Goal: Information Seeking & Learning: Understand process/instructions

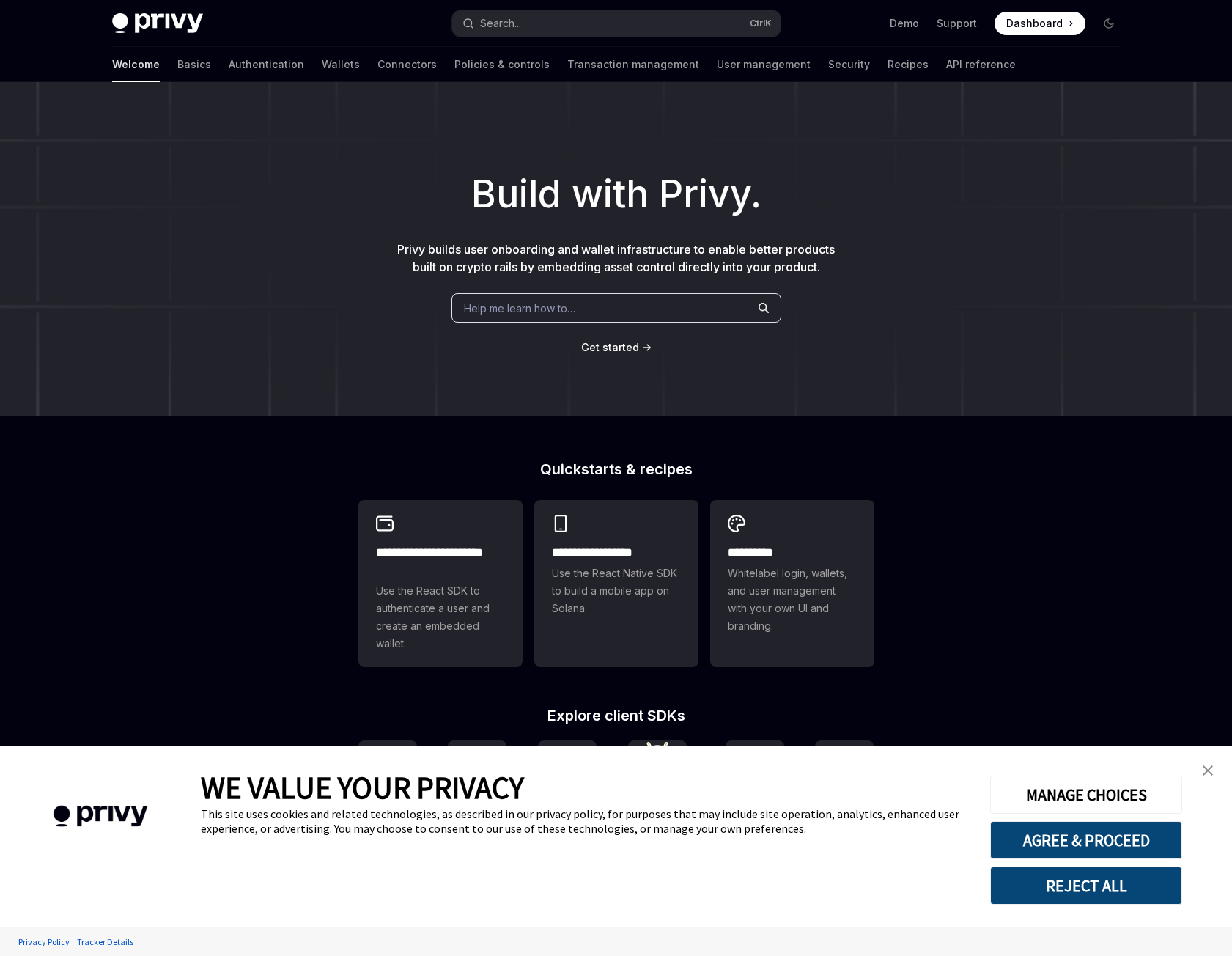
type textarea "*"
click at [1212, 770] on img "close banner" at bounding box center [1208, 770] width 10 height 10
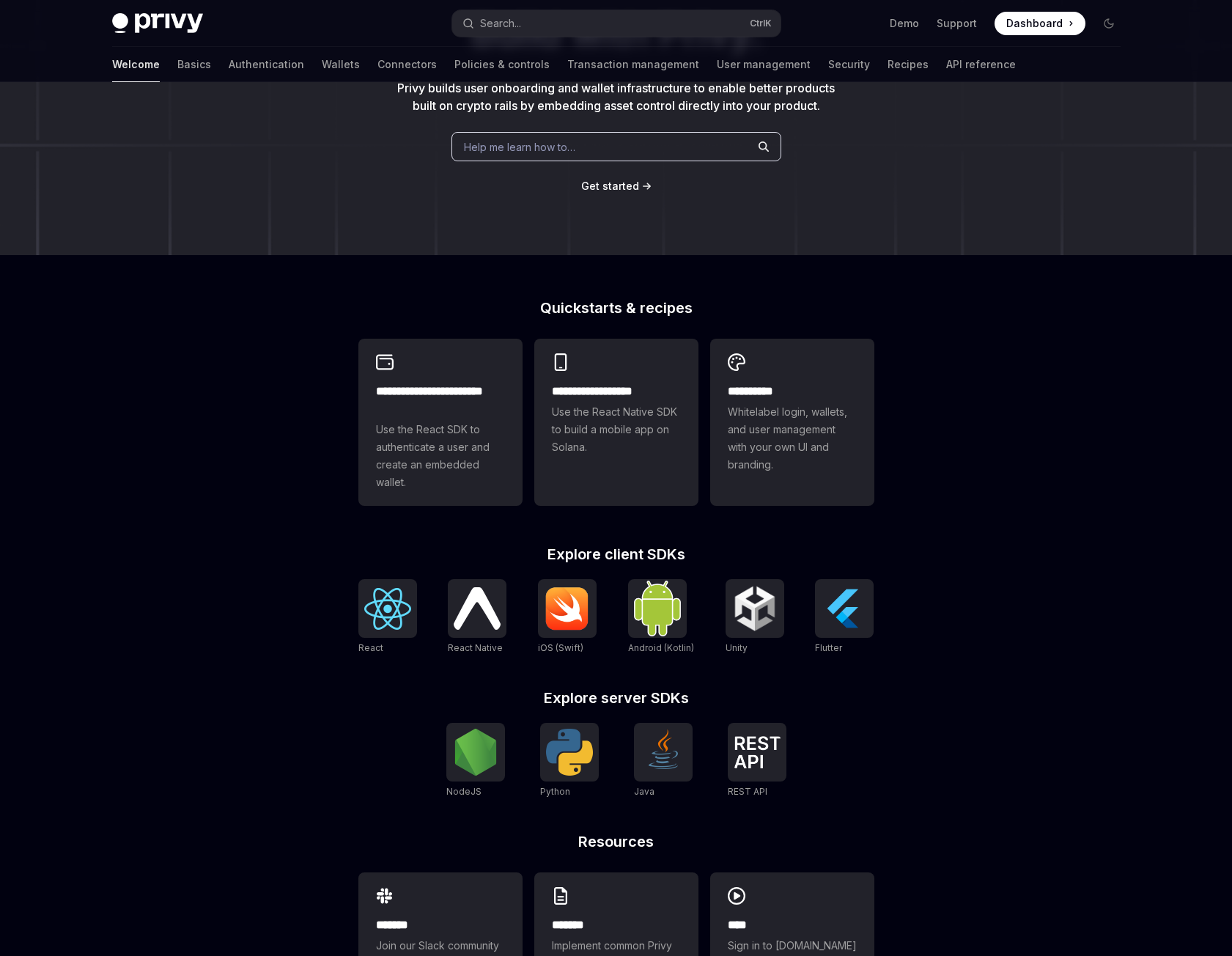
scroll to position [245, 0]
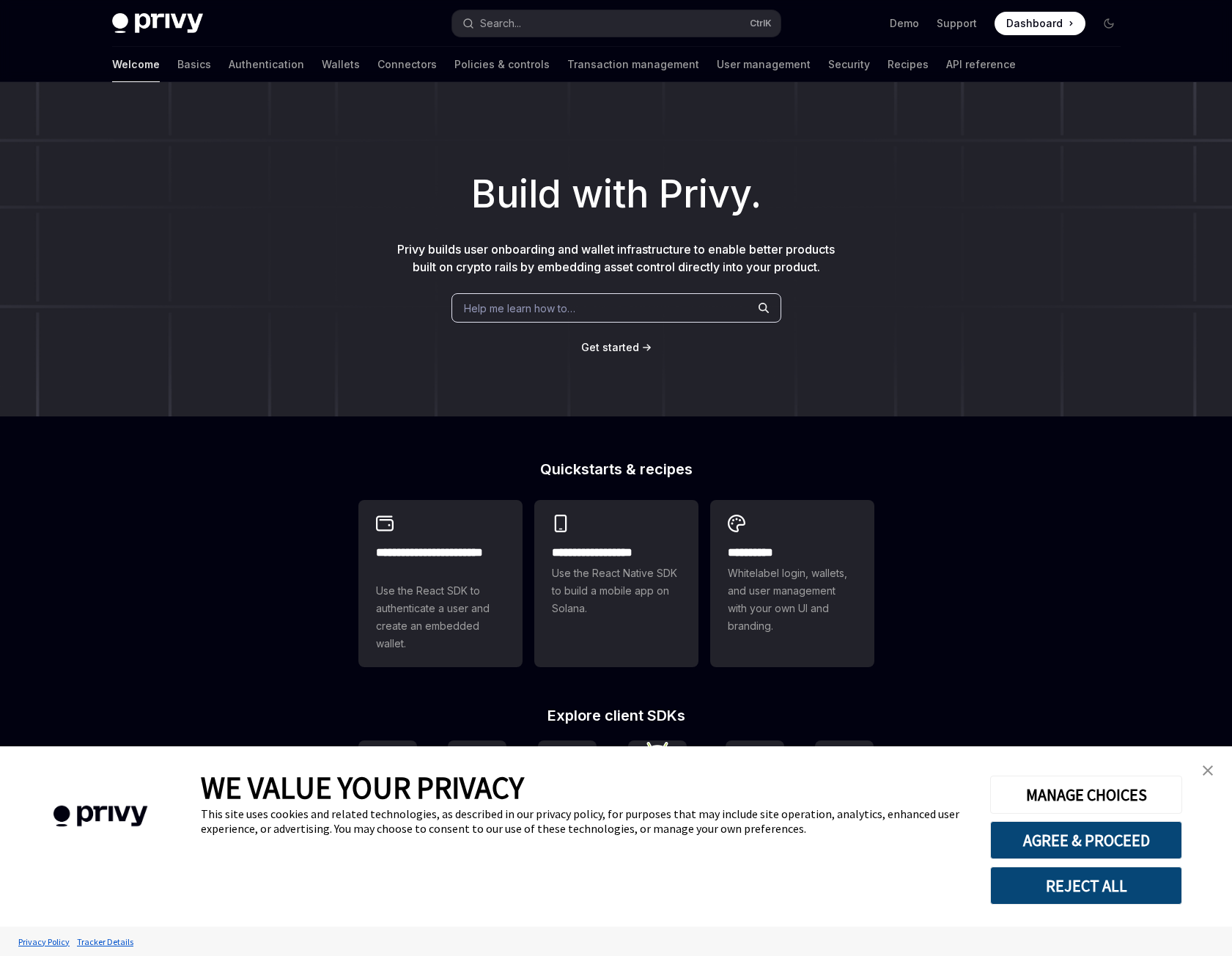
click at [1218, 775] on link "close banner" at bounding box center [1208, 770] width 29 height 29
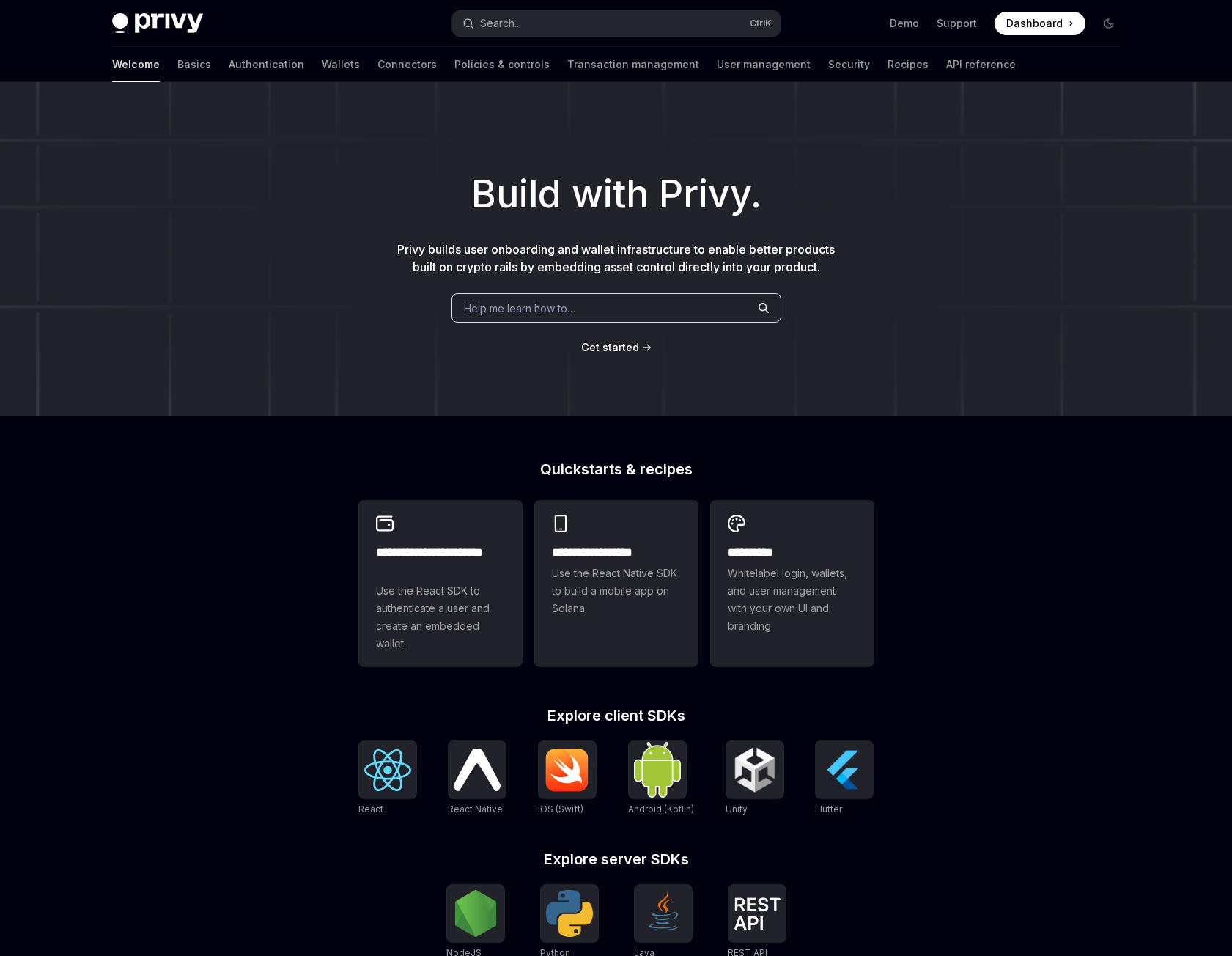
click at [1035, 596] on div "**********" at bounding box center [616, 633] width 1232 height 1101
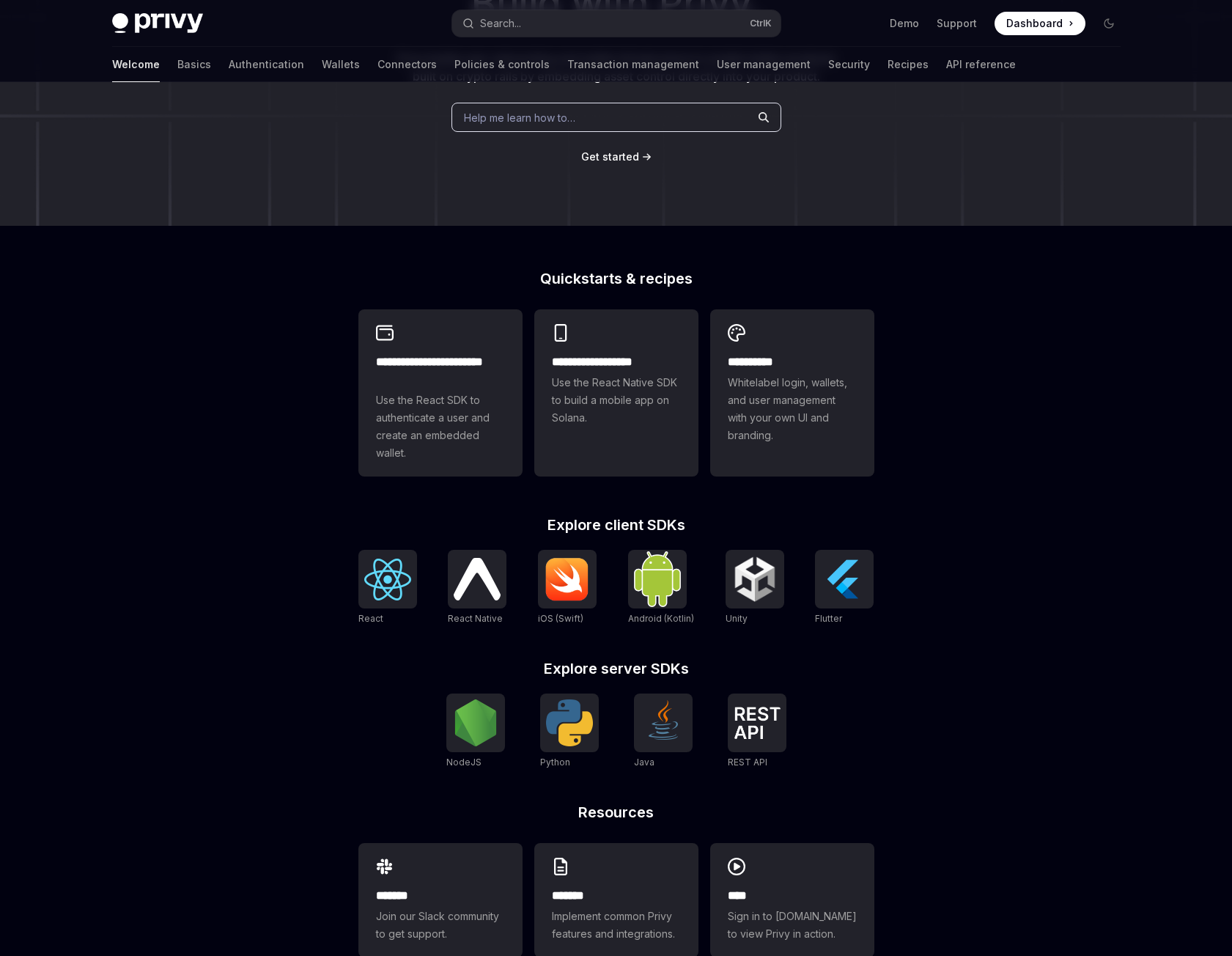
scroll to position [245, 0]
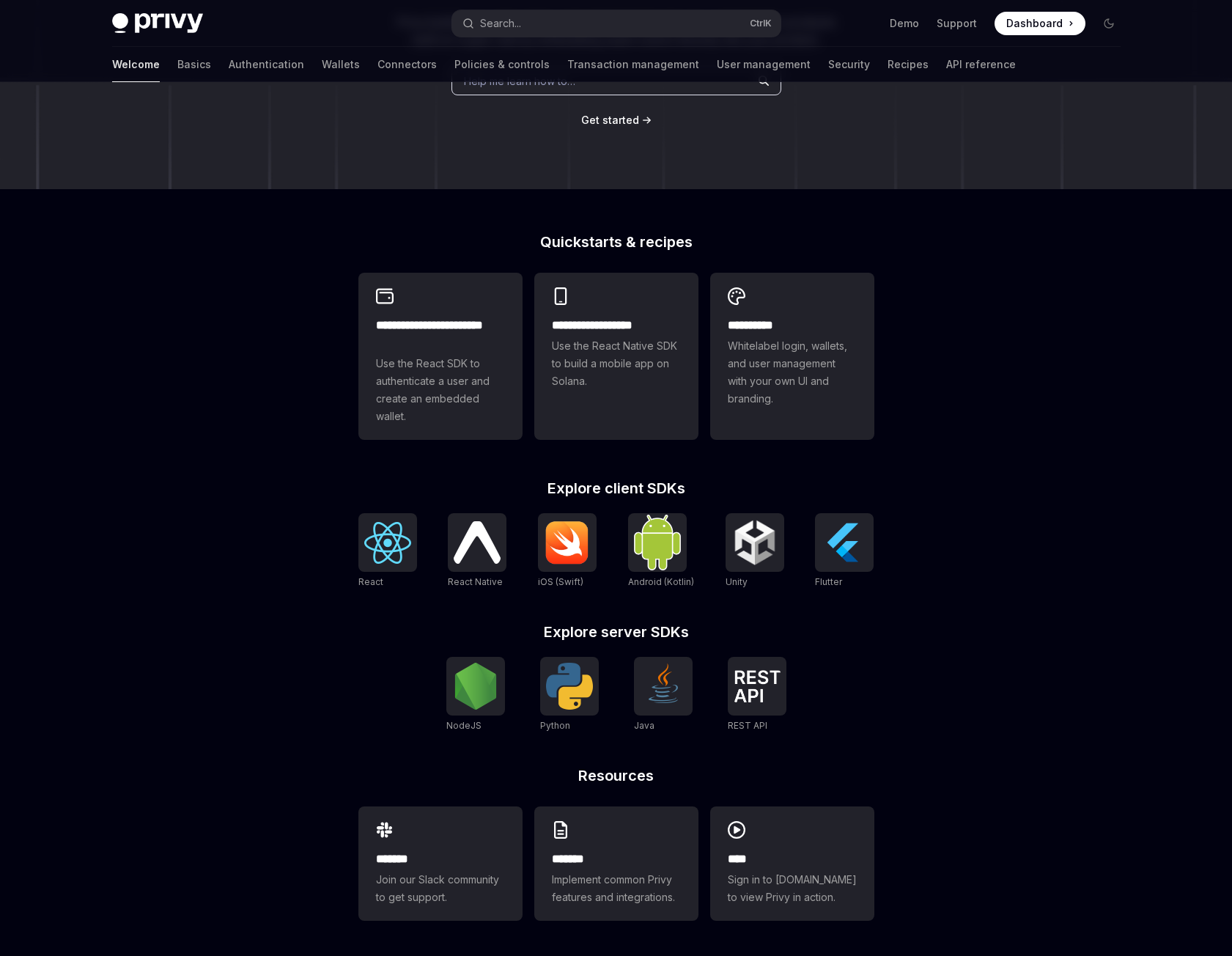
click at [974, 628] on div "**********" at bounding box center [616, 405] width 1232 height 1101
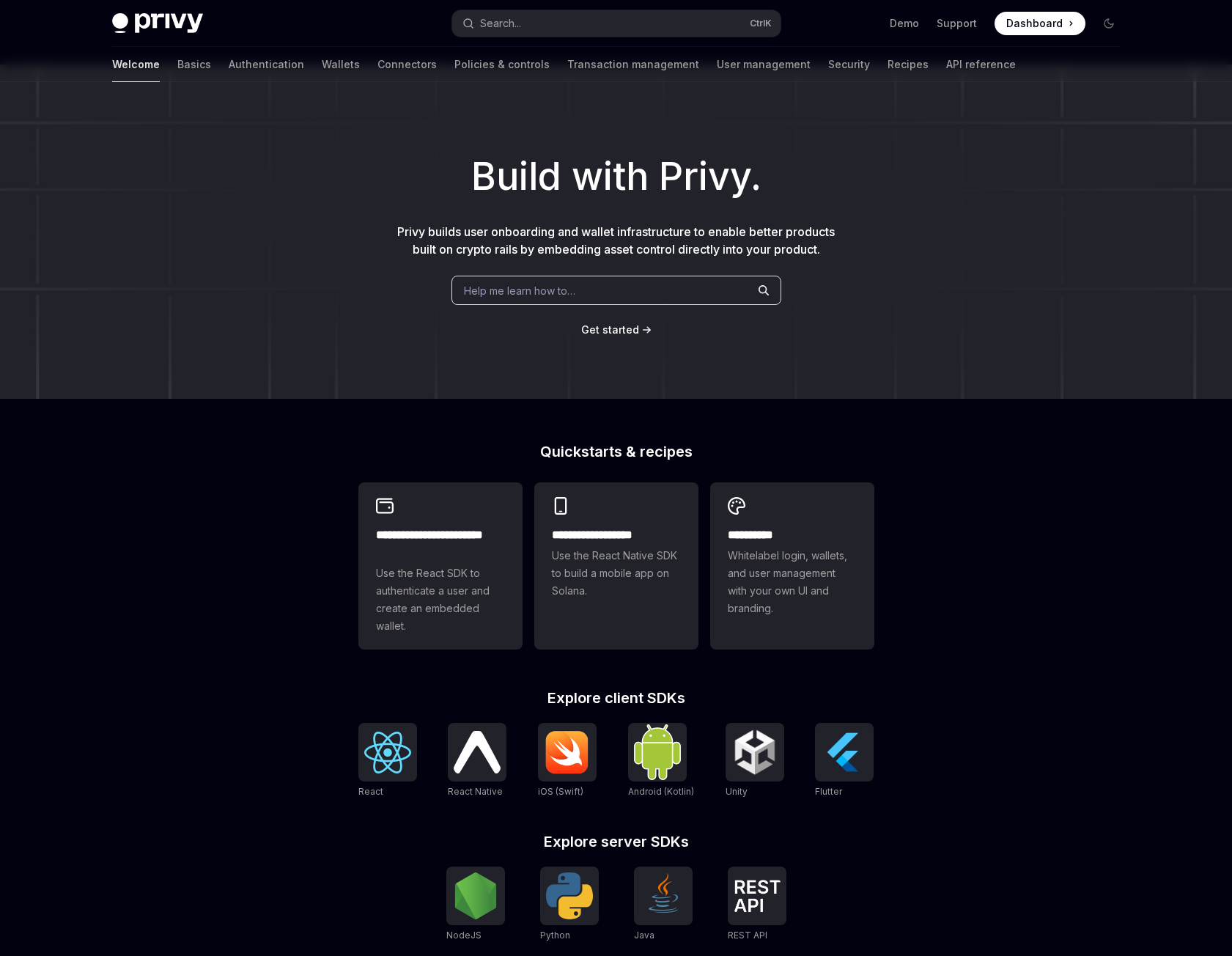
scroll to position [0, 0]
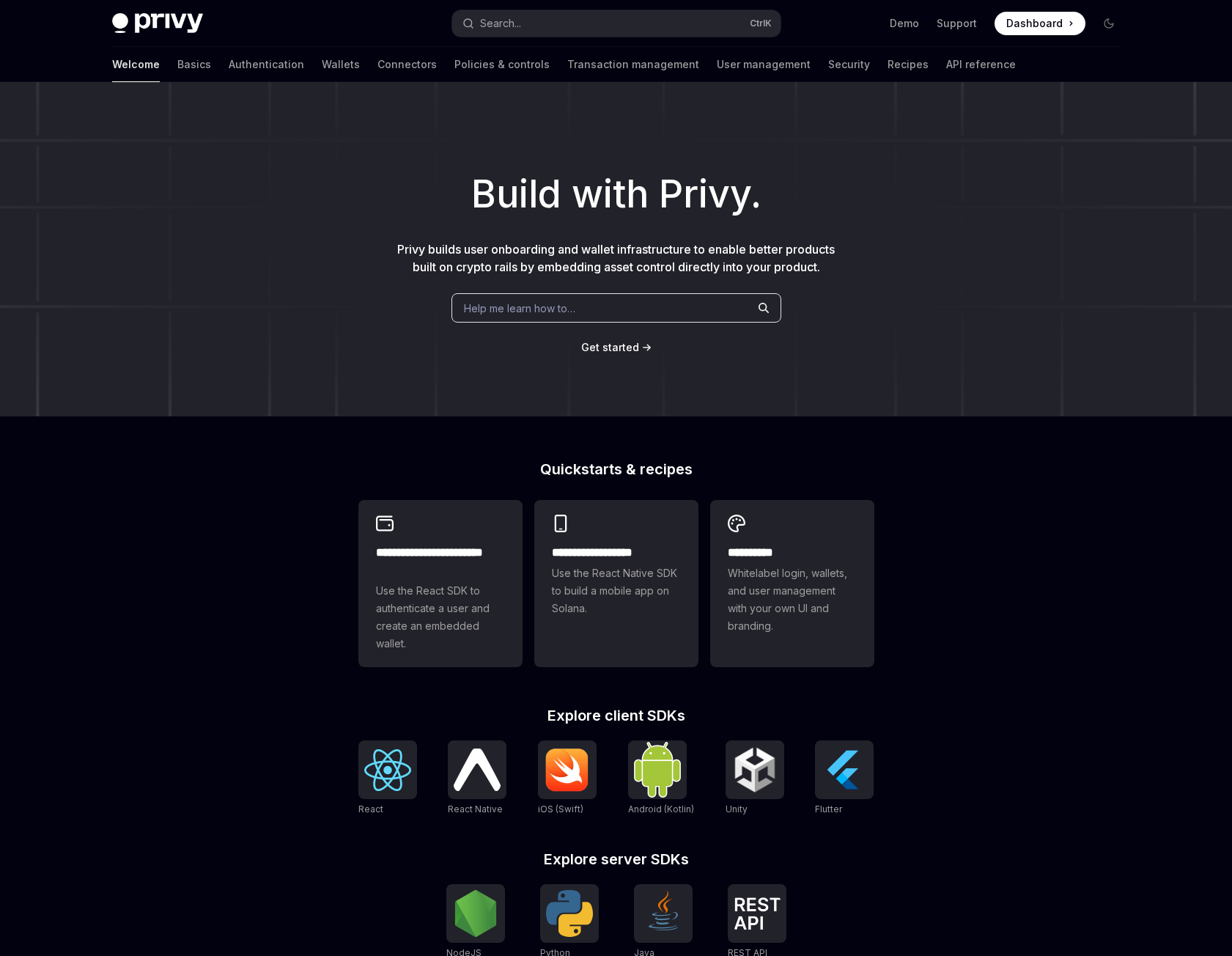
click at [608, 354] on span "Get started" at bounding box center [610, 347] width 58 height 13
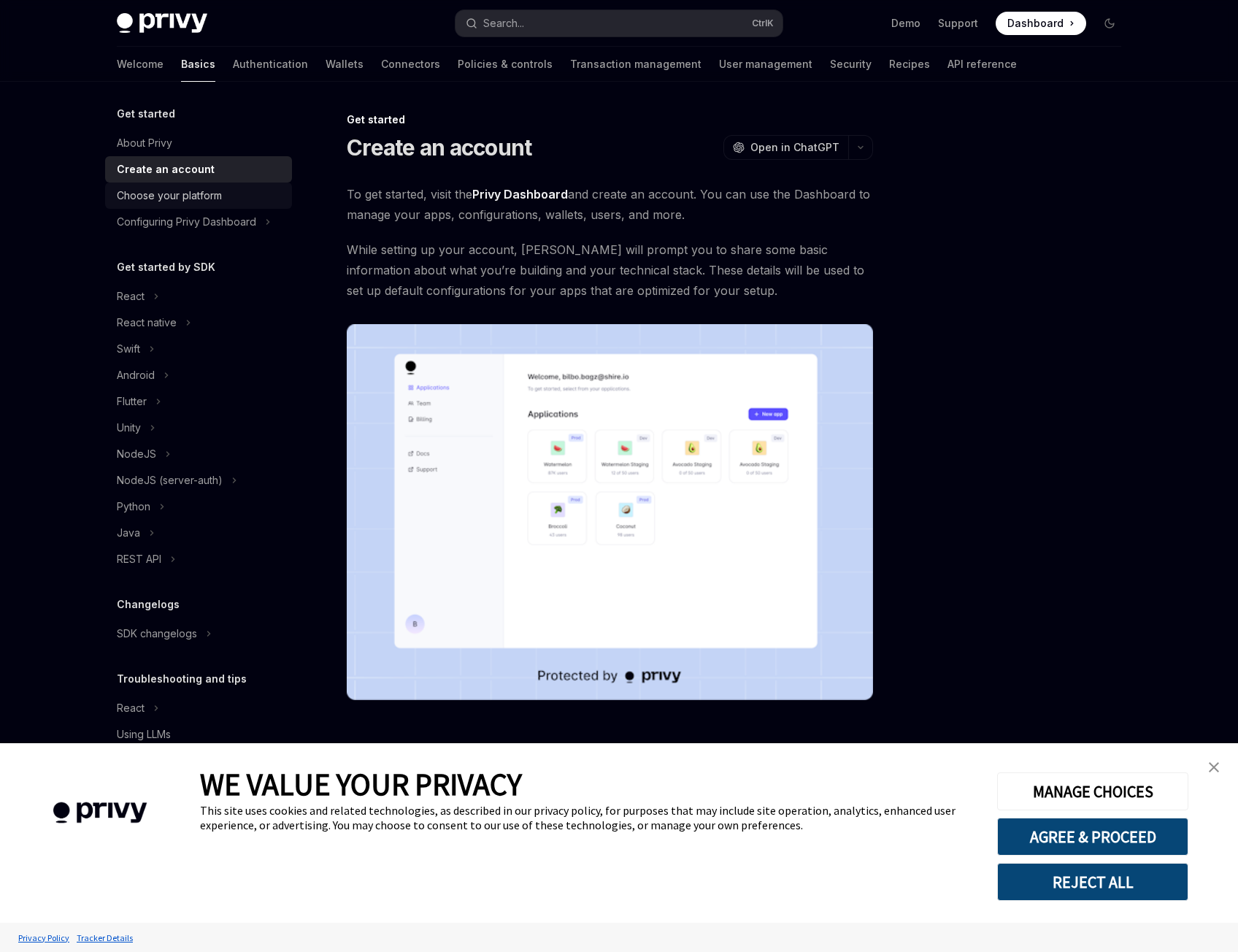
click at [176, 198] on div "Choose your platform" at bounding box center [170, 195] width 105 height 18
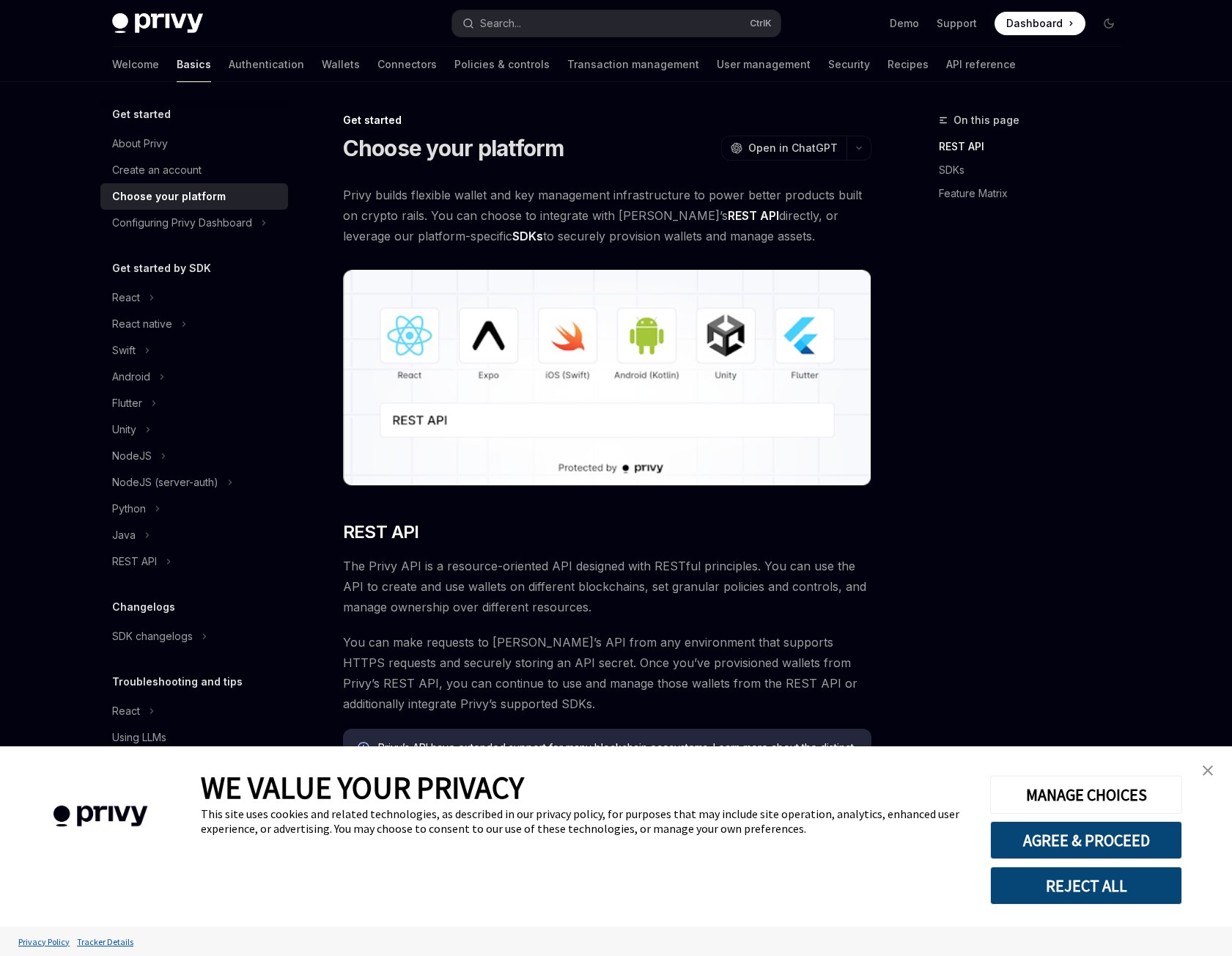
click at [1213, 770] on link "close banner" at bounding box center [1208, 770] width 29 height 29
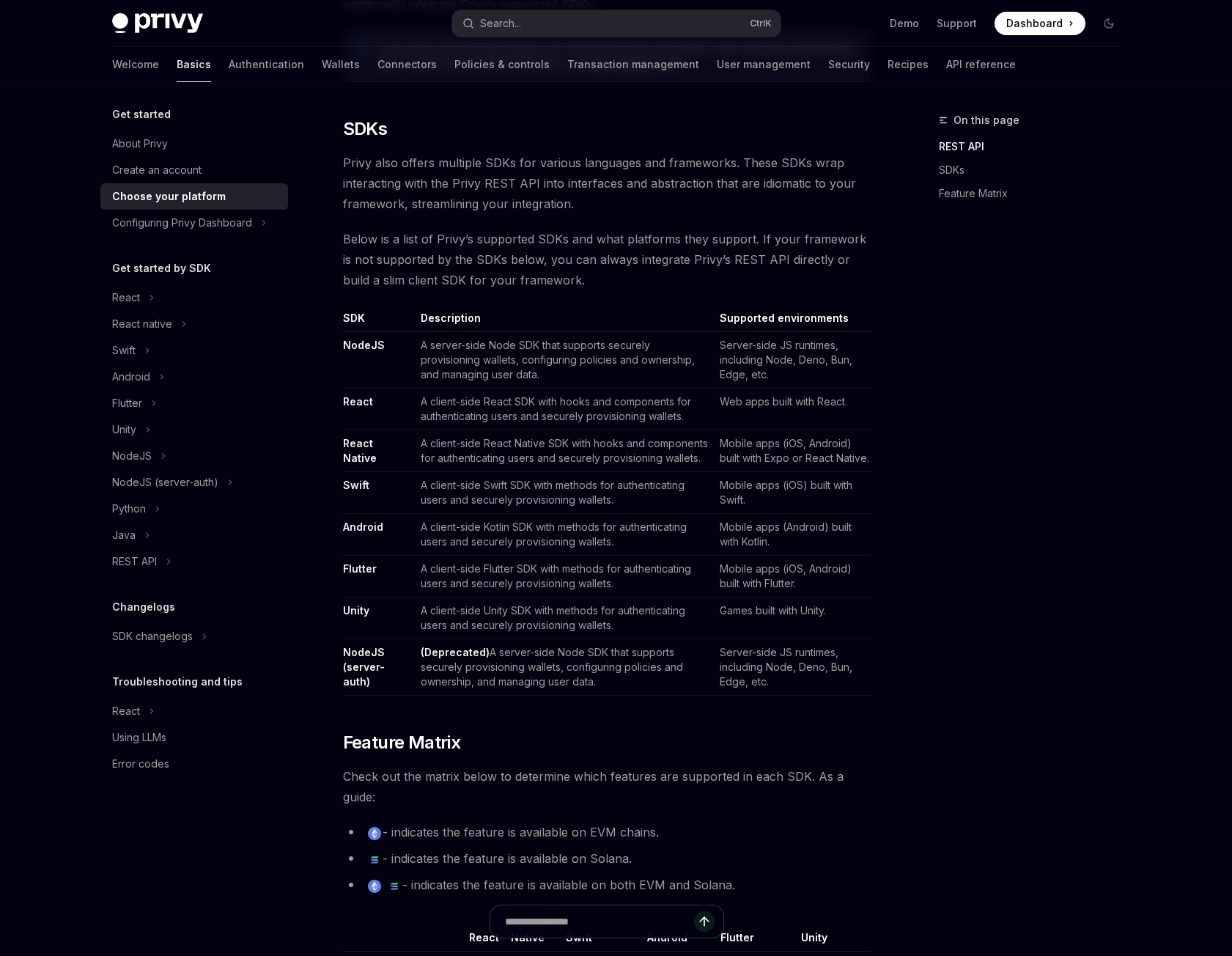
scroll to position [806, 0]
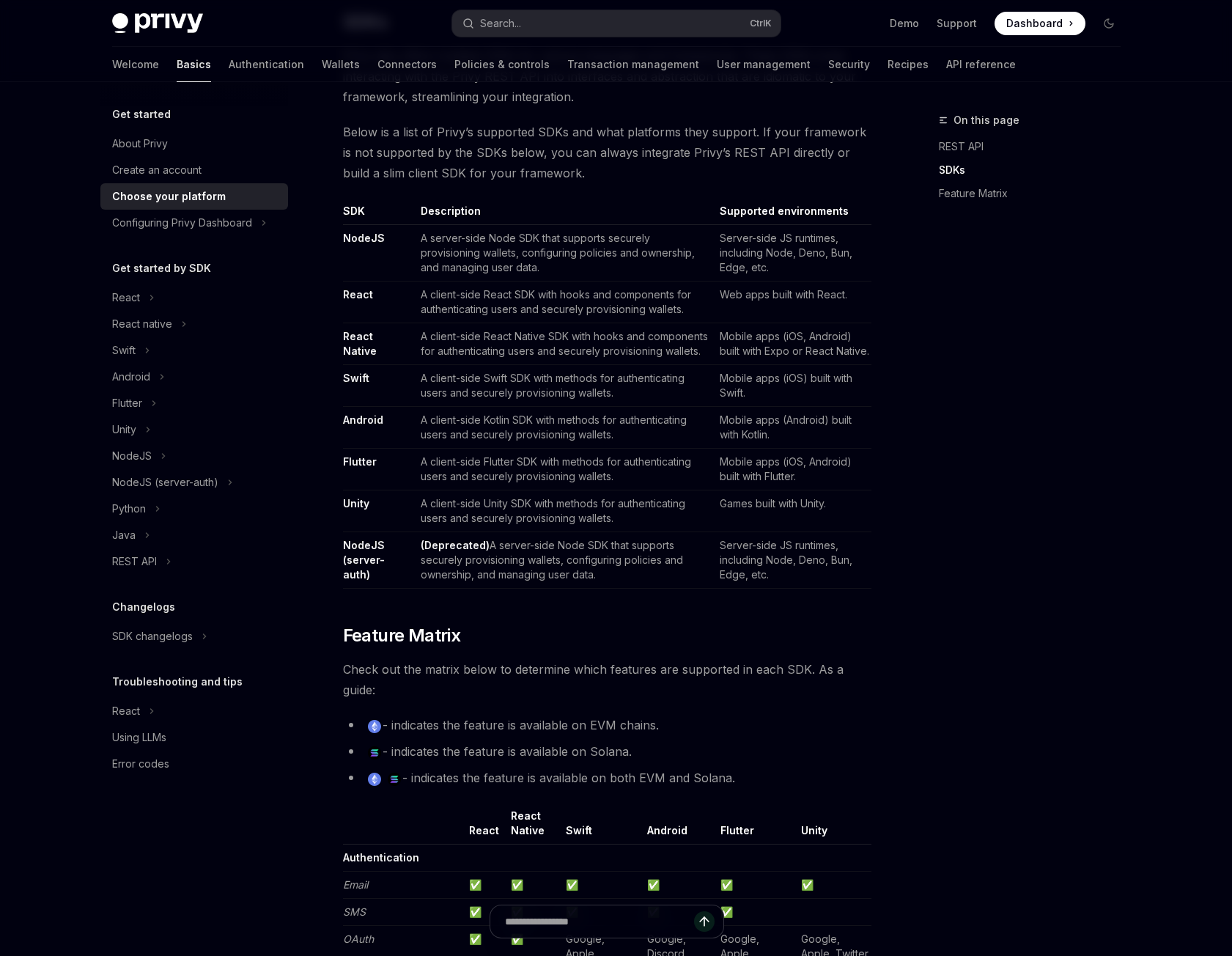
click at [972, 658] on div "On this page REST API SDKs Feature Matrix" at bounding box center [1020, 533] width 223 height 844
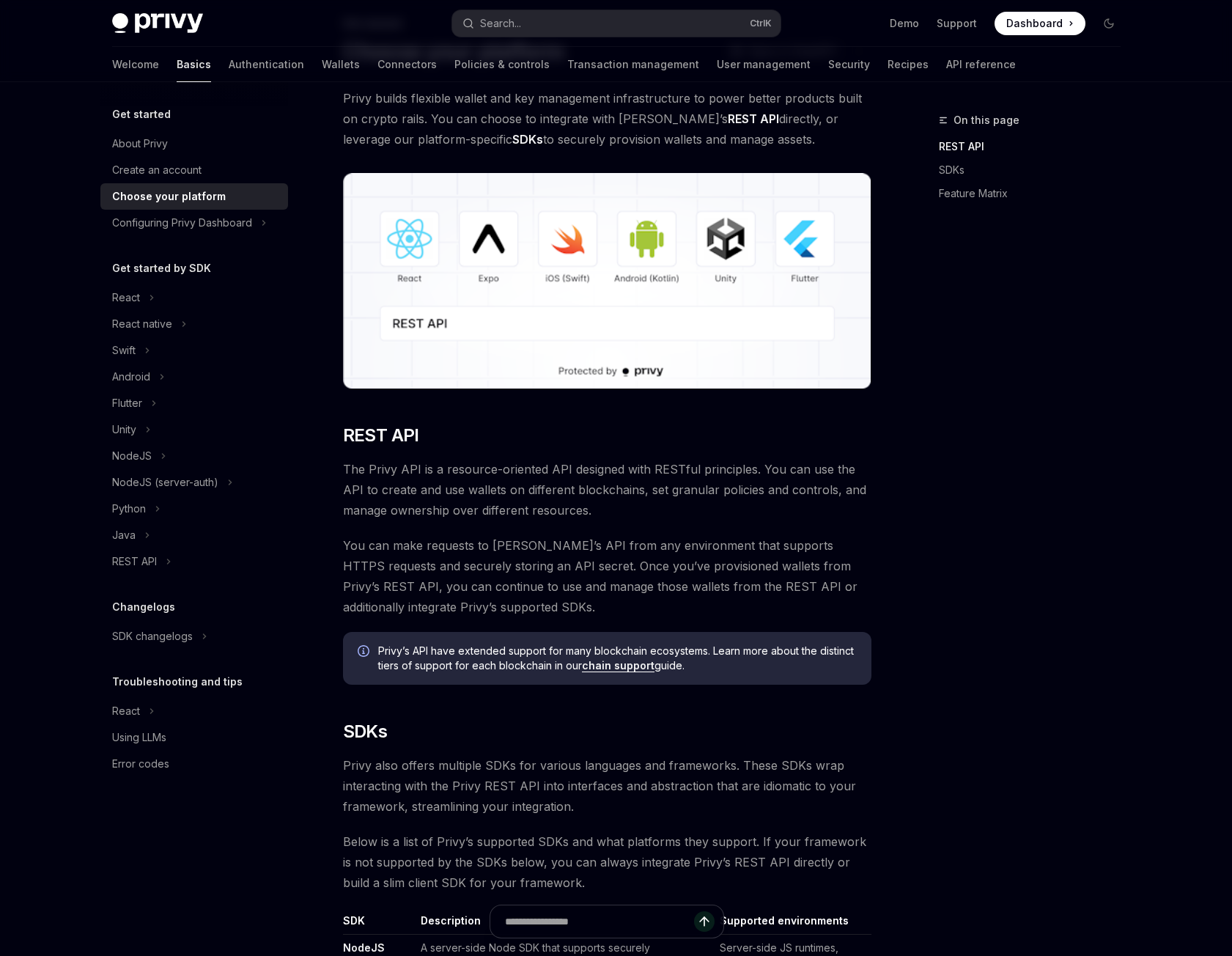
scroll to position [85, 0]
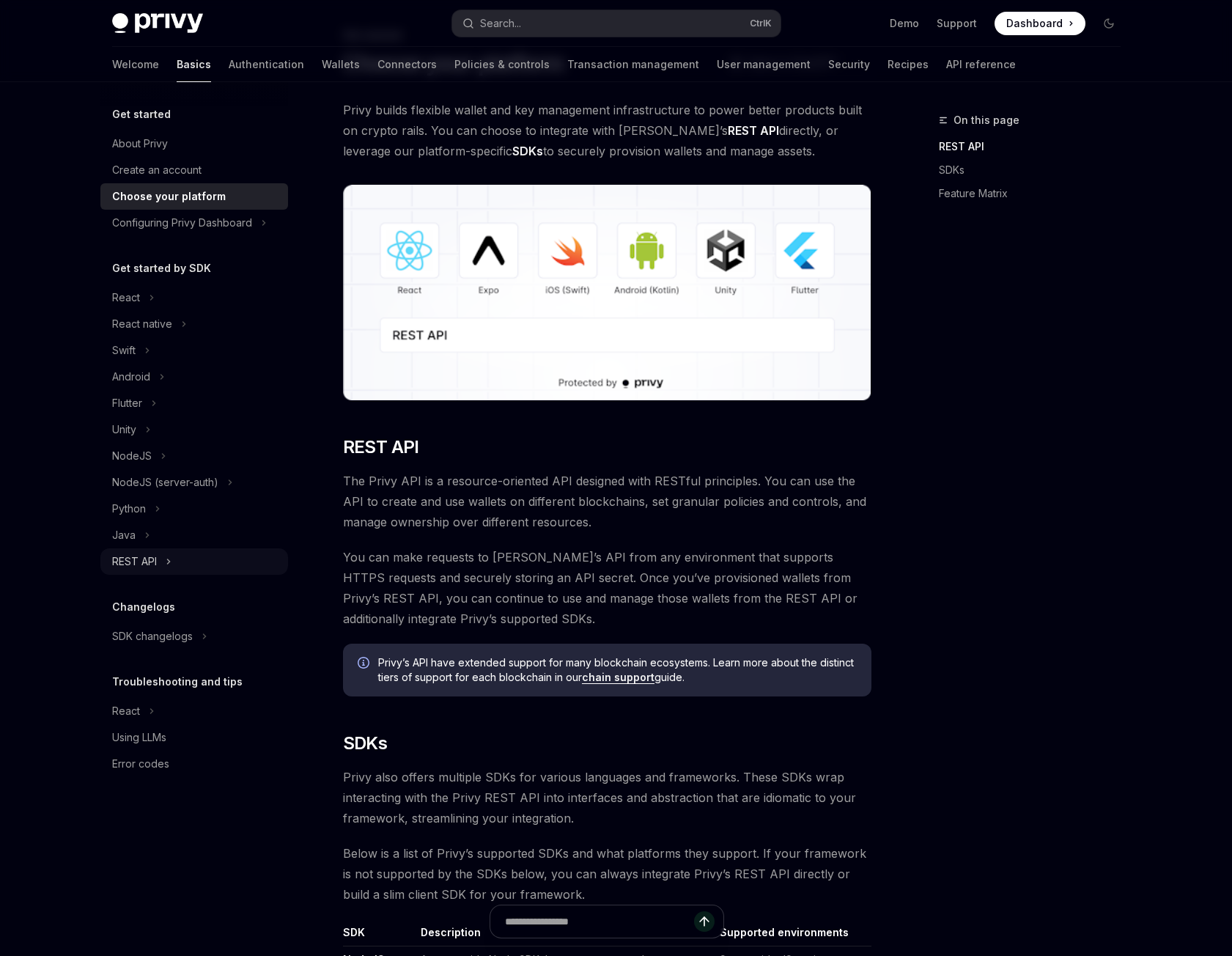
click at [135, 565] on div "REST API" at bounding box center [134, 561] width 45 height 18
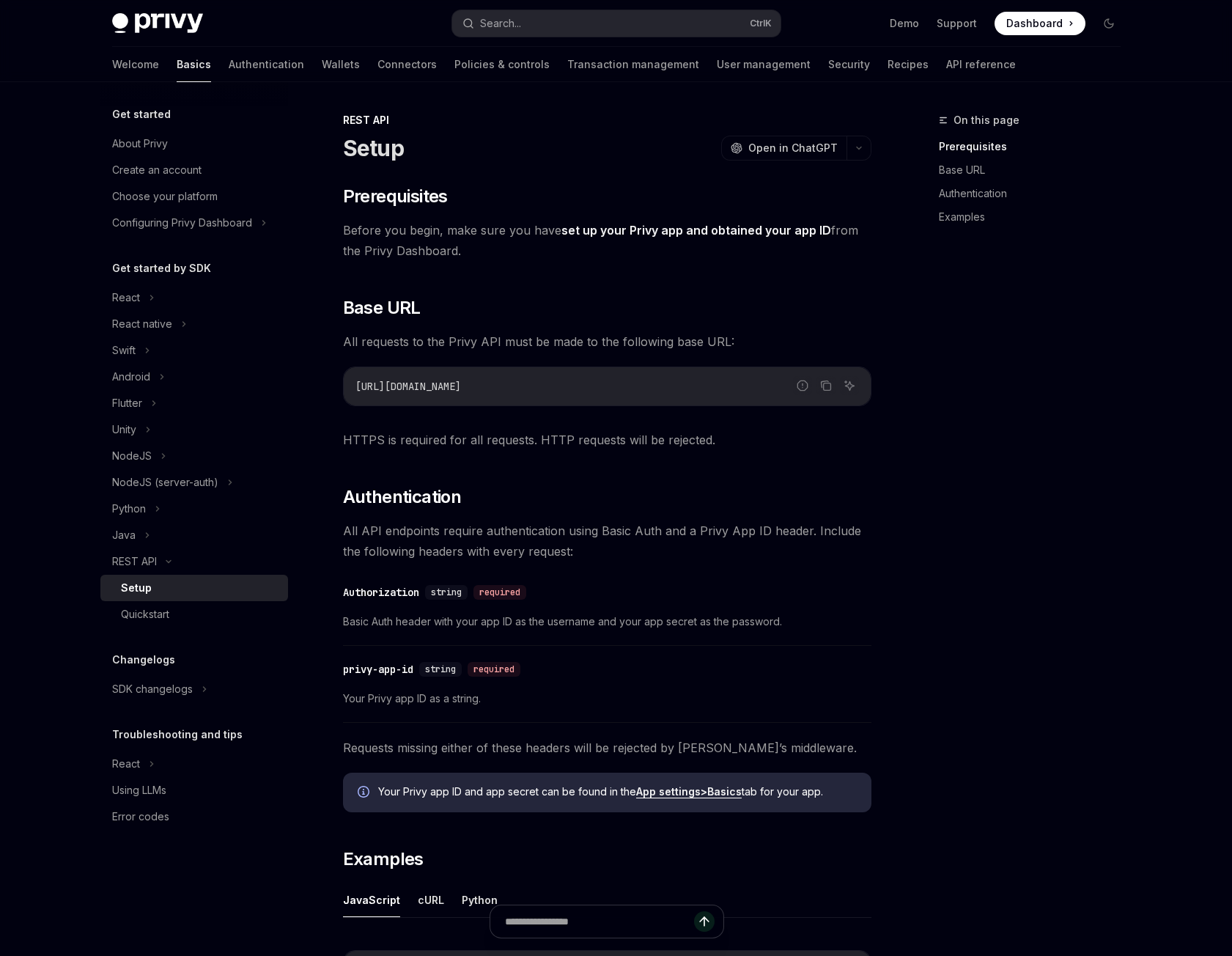
click at [553, 389] on code "[URL][DOMAIN_NAME]" at bounding box center [607, 386] width 504 height 18
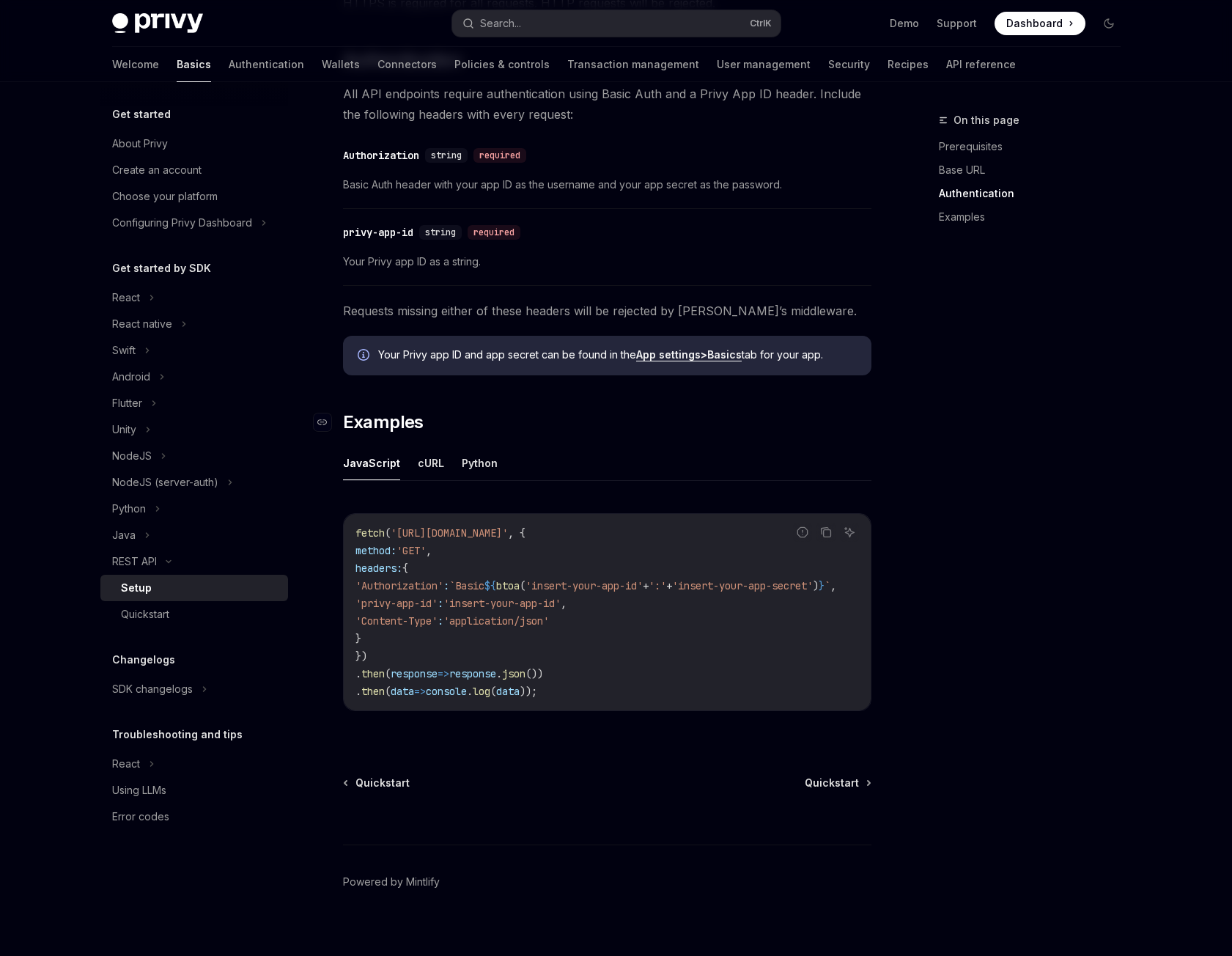
scroll to position [458, 0]
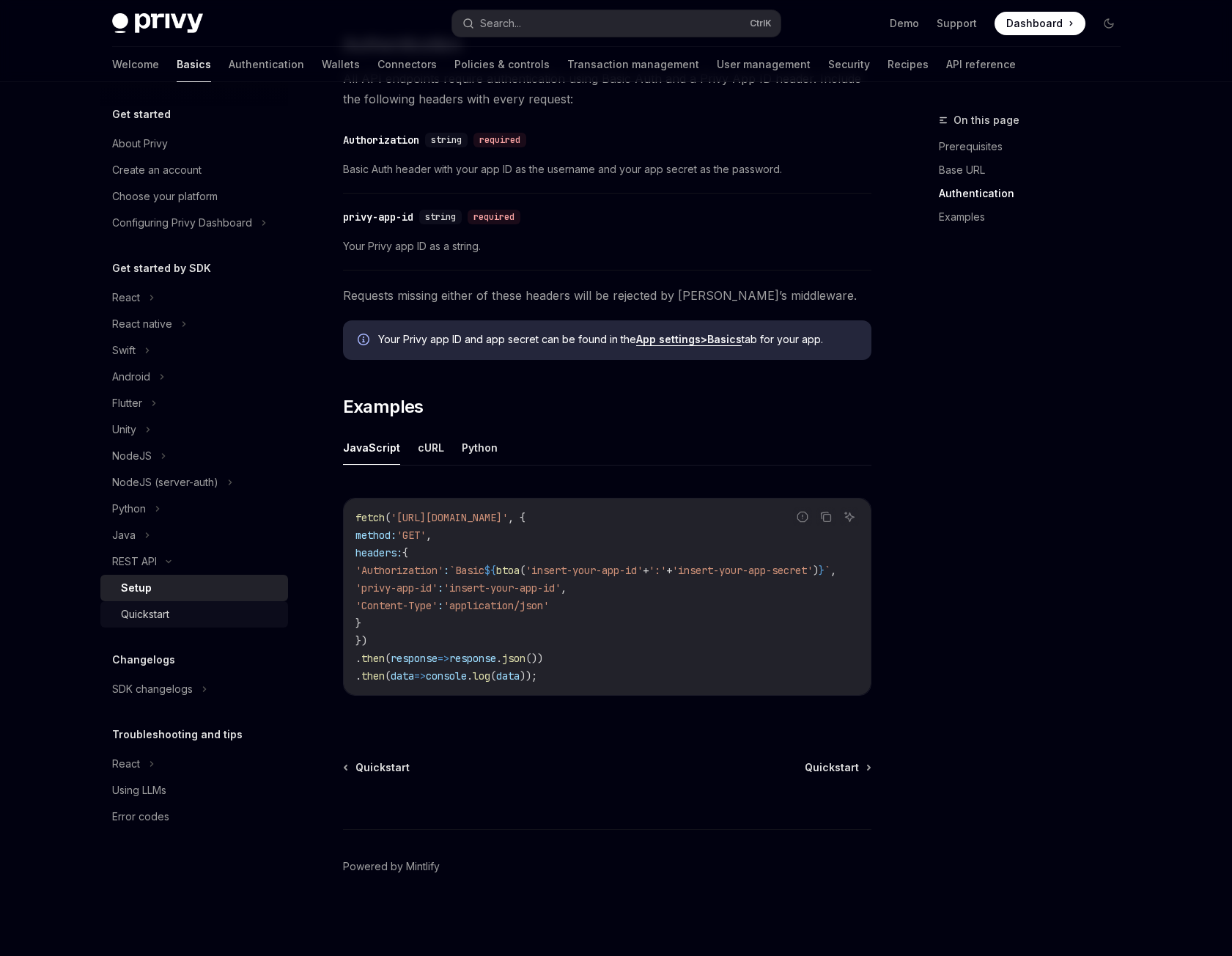
click at [162, 617] on div "Quickstart" at bounding box center [145, 614] width 49 height 18
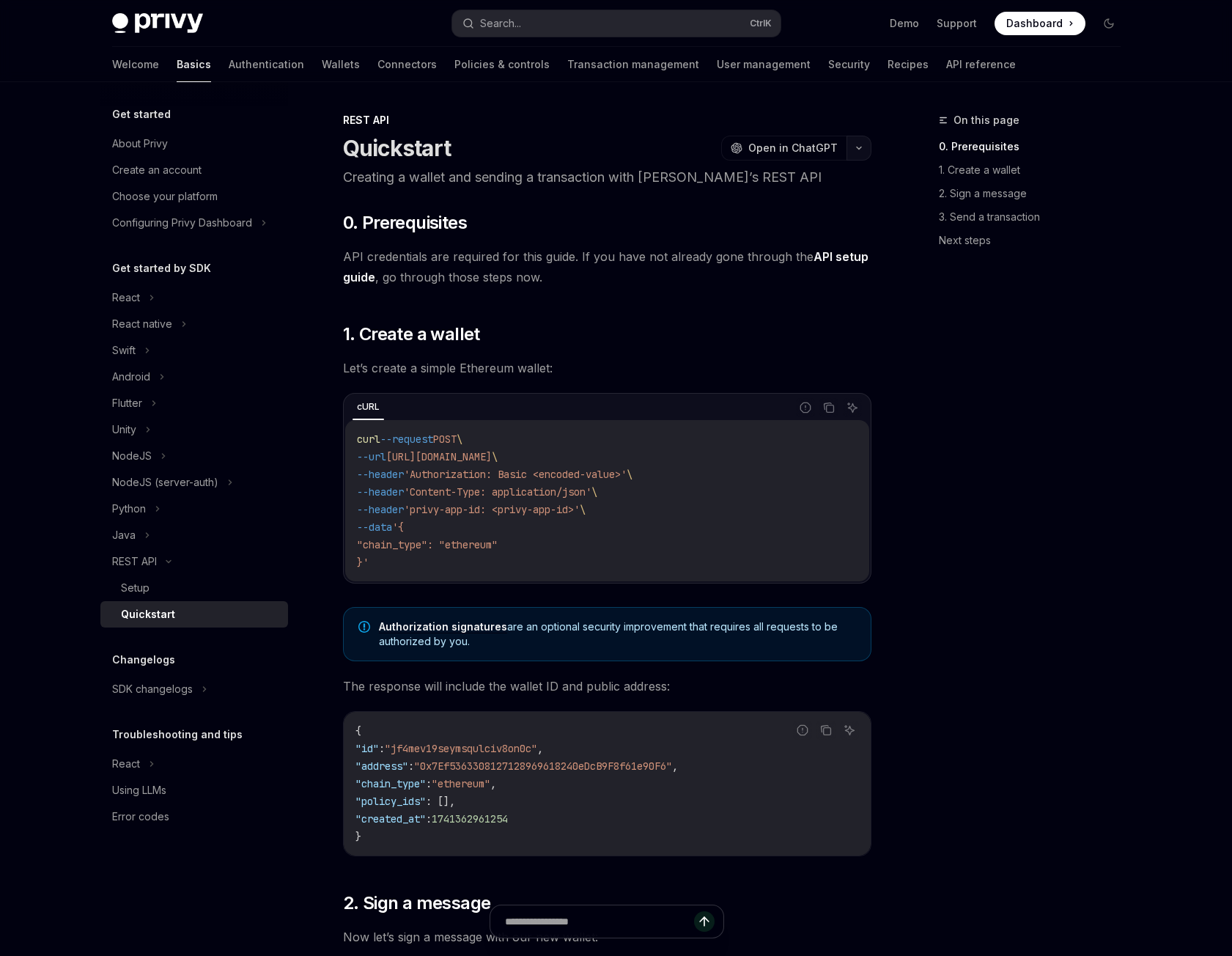
click at [859, 144] on button "button" at bounding box center [859, 148] width 25 height 25
click at [981, 446] on div "On this page 0. Prerequisites 1. Create a wallet 2. Sign a message 3. Send a tr…" at bounding box center [1020, 533] width 223 height 844
click at [149, 585] on div "Setup" at bounding box center [200, 588] width 159 height 18
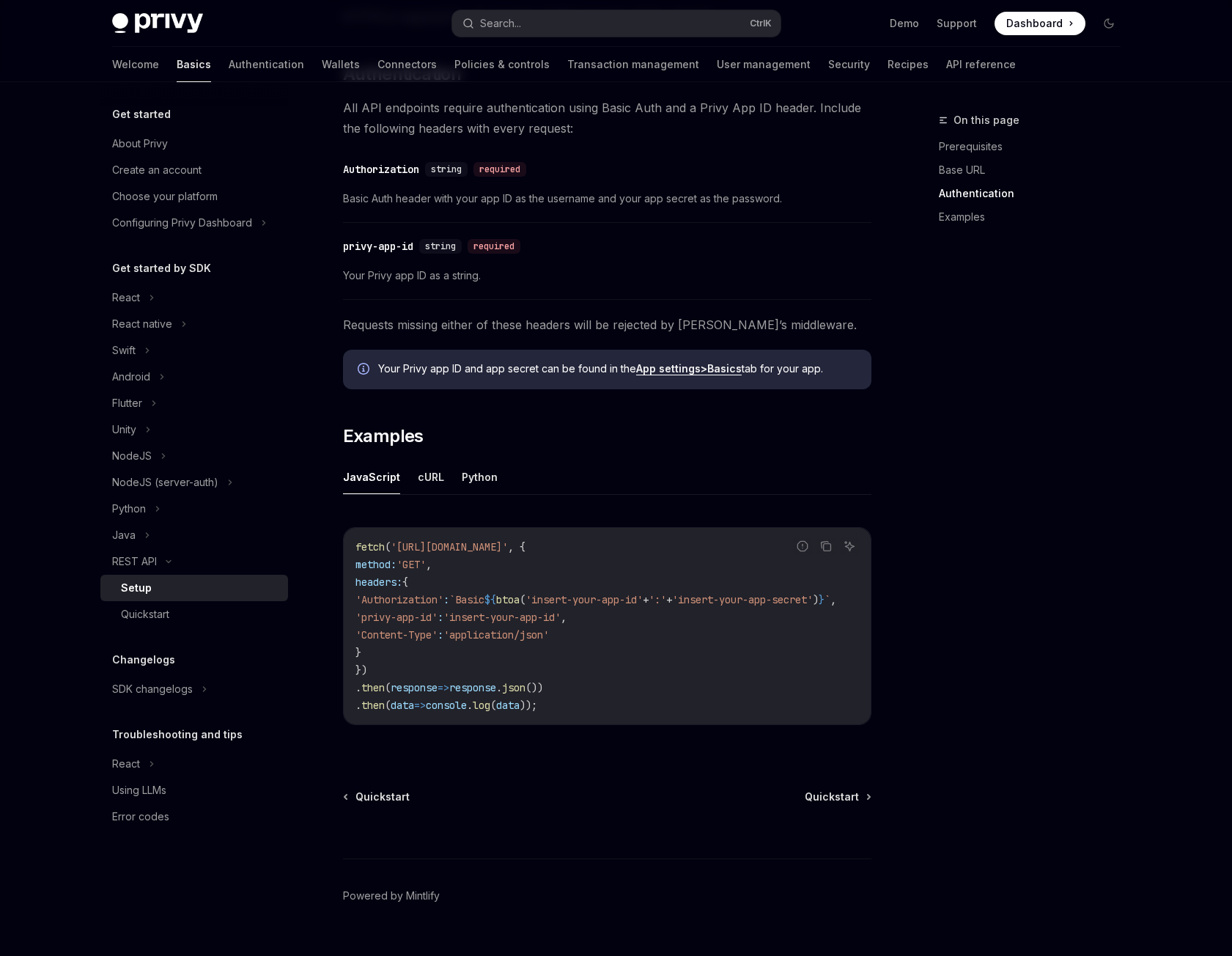
scroll to position [458, 0]
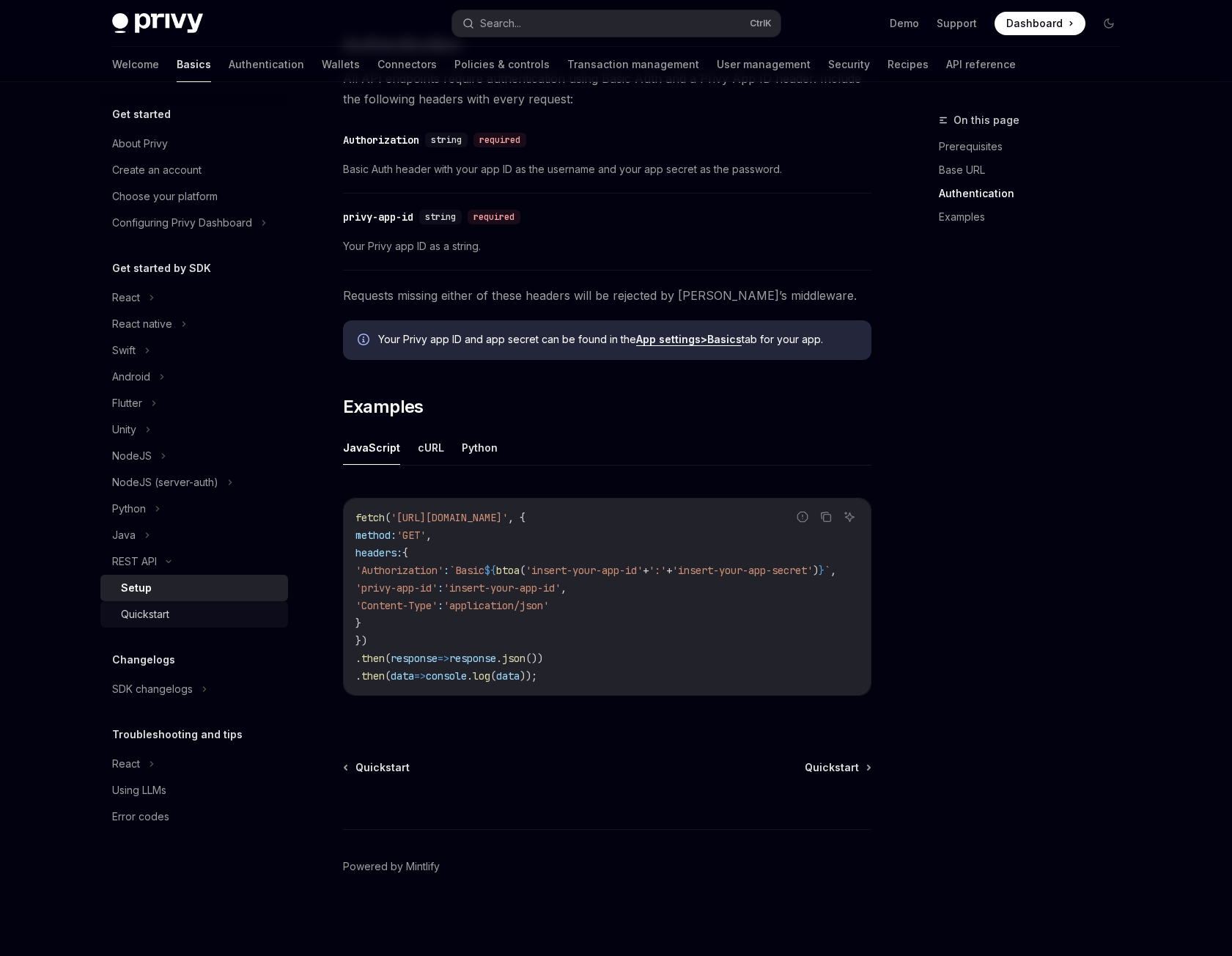
click at [173, 619] on div "Quickstart" at bounding box center [200, 614] width 159 height 18
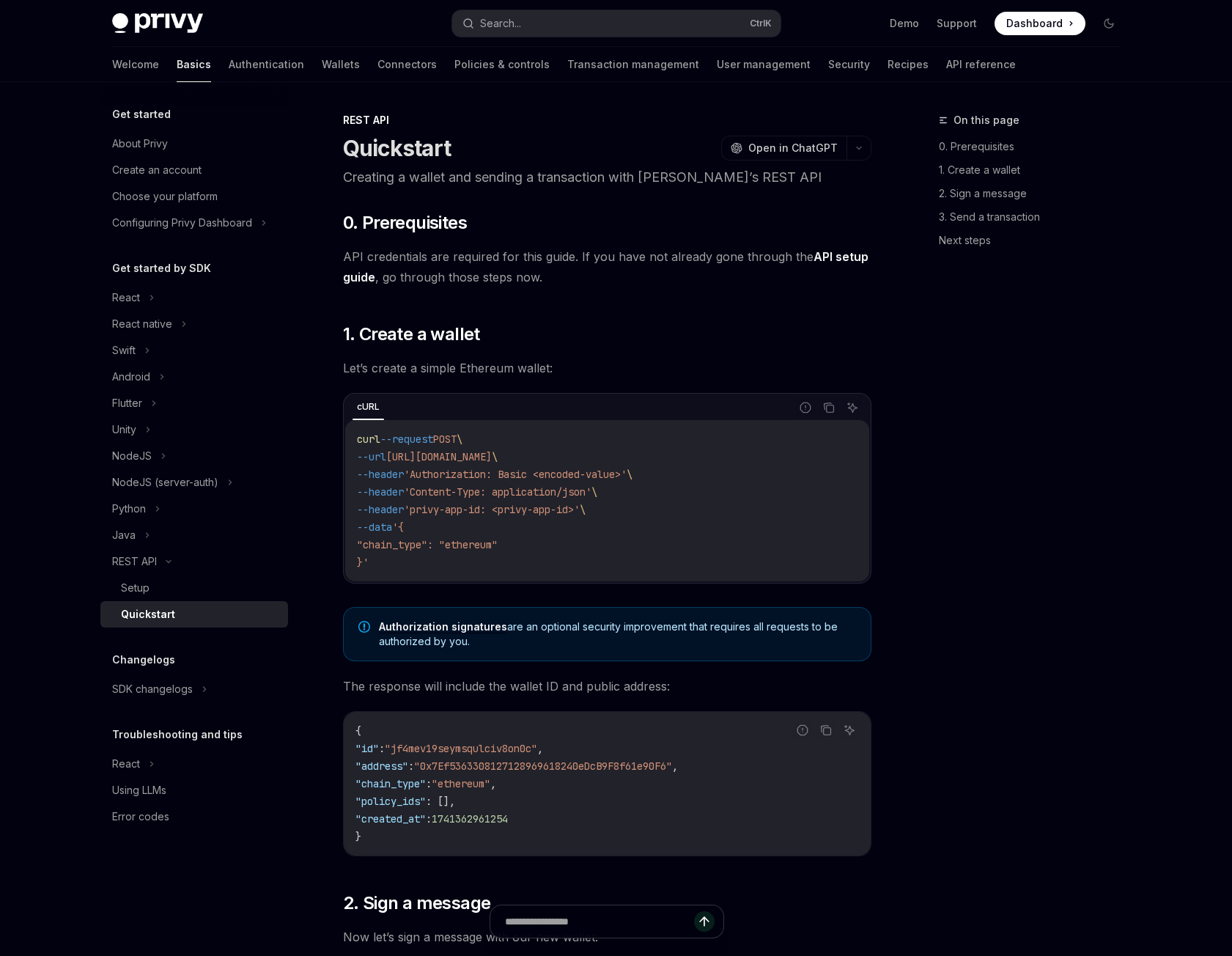
type textarea "*"
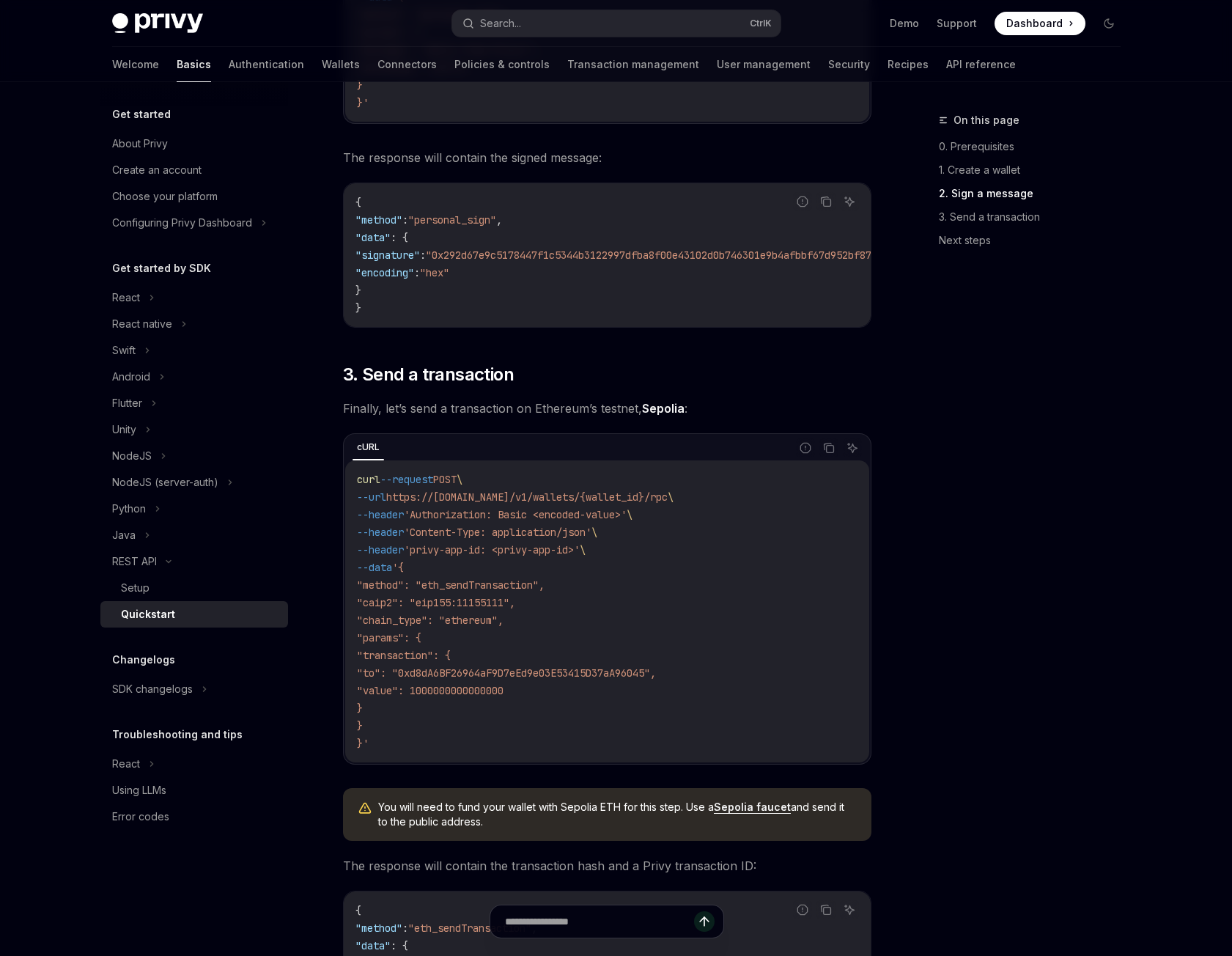
scroll to position [1100, 0]
